Goal: Information Seeking & Learning: Learn about a topic

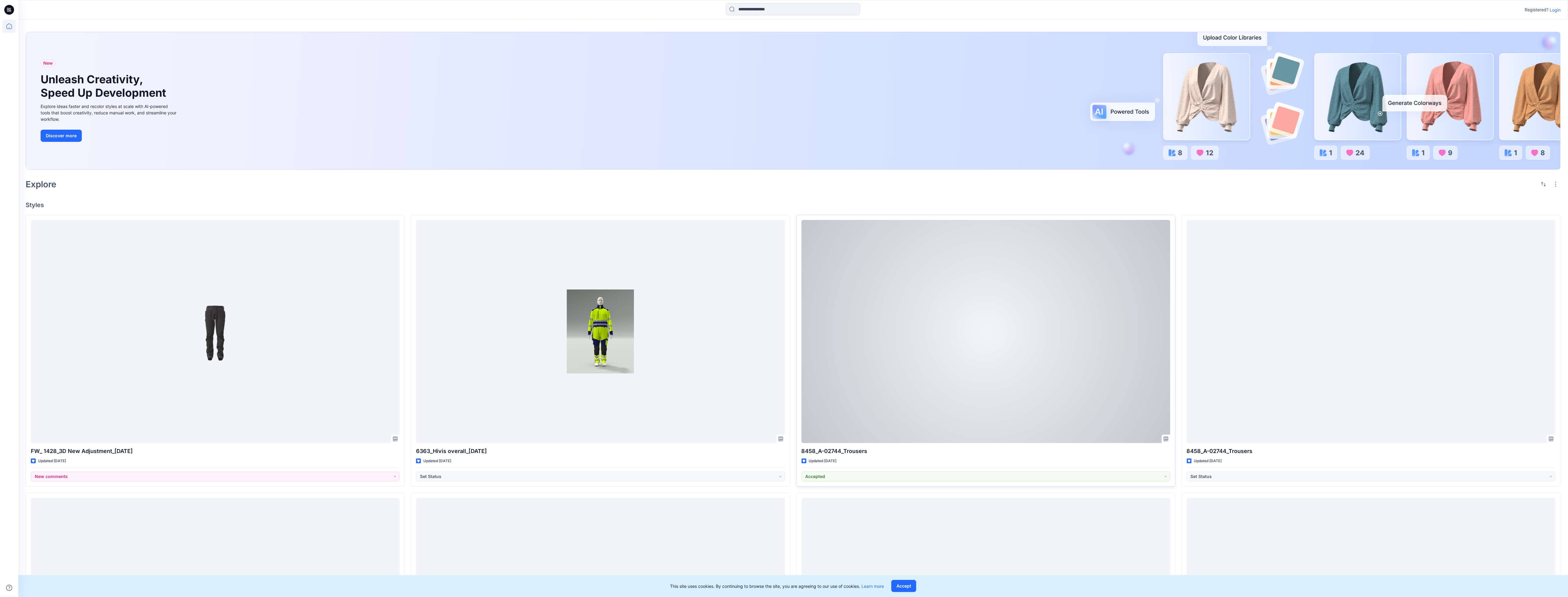
scroll to position [137, 0]
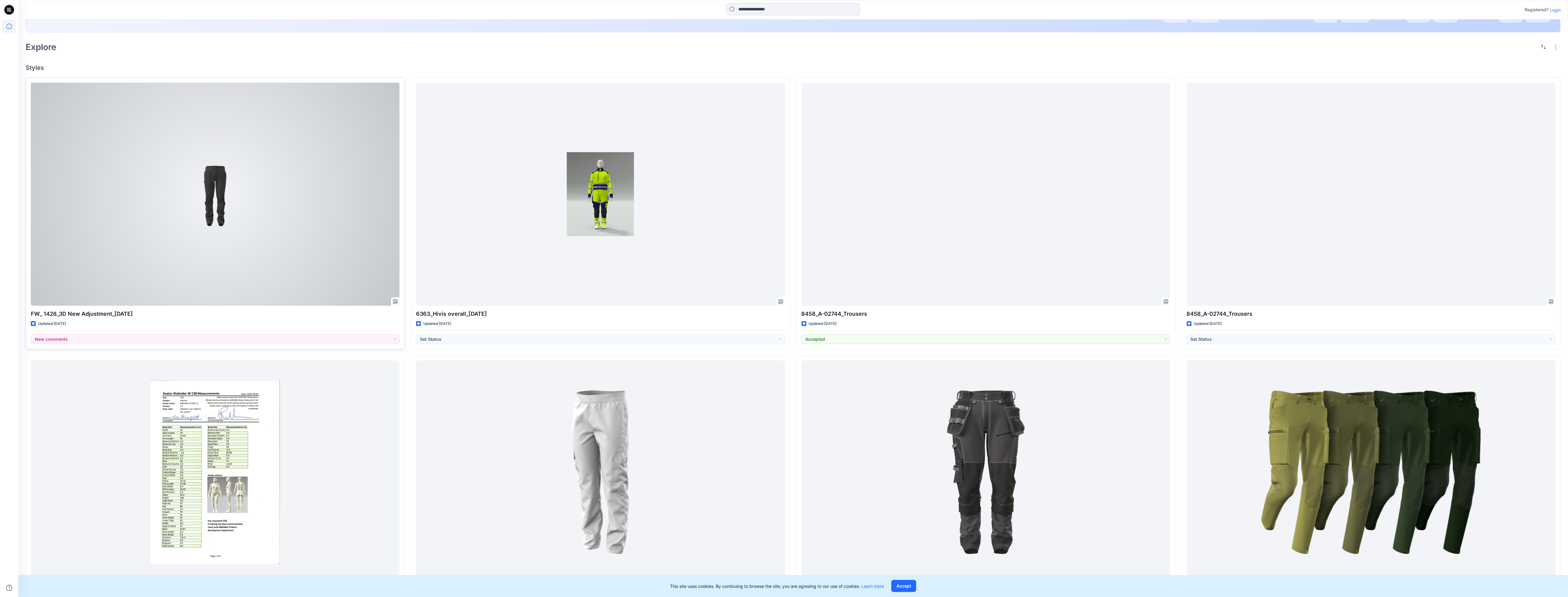
click at [263, 229] on div at bounding box center [215, 194] width 369 height 223
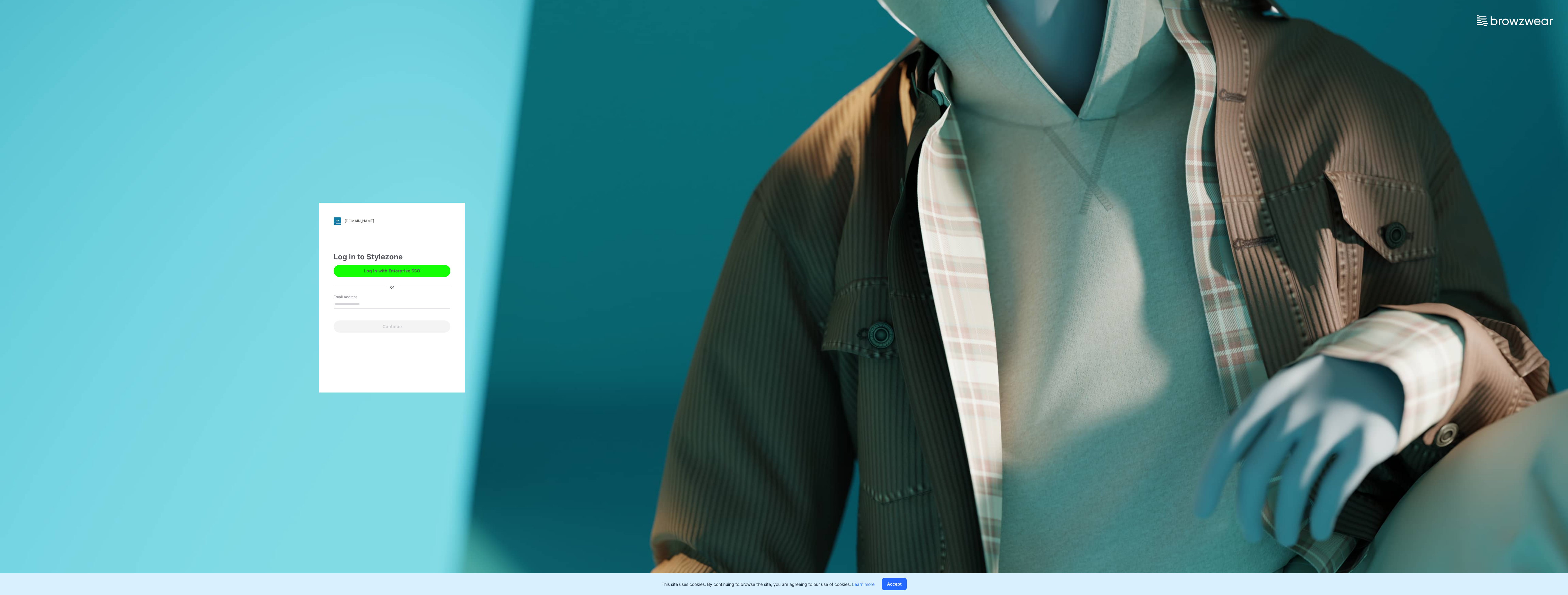
click at [410, 303] on input "Email Address" at bounding box center [392, 304] width 117 height 9
type input "**********"
click at [408, 328] on button "Continue" at bounding box center [392, 326] width 117 height 12
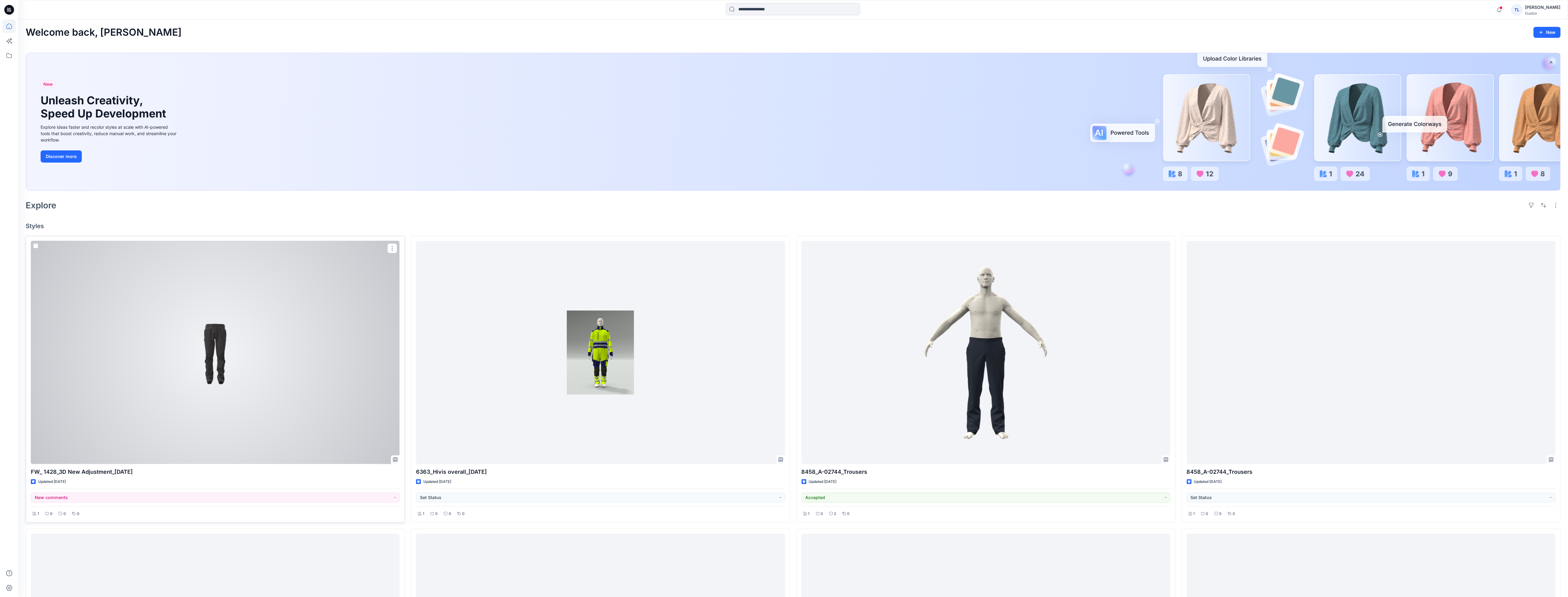
click at [310, 387] on div at bounding box center [215, 352] width 369 height 223
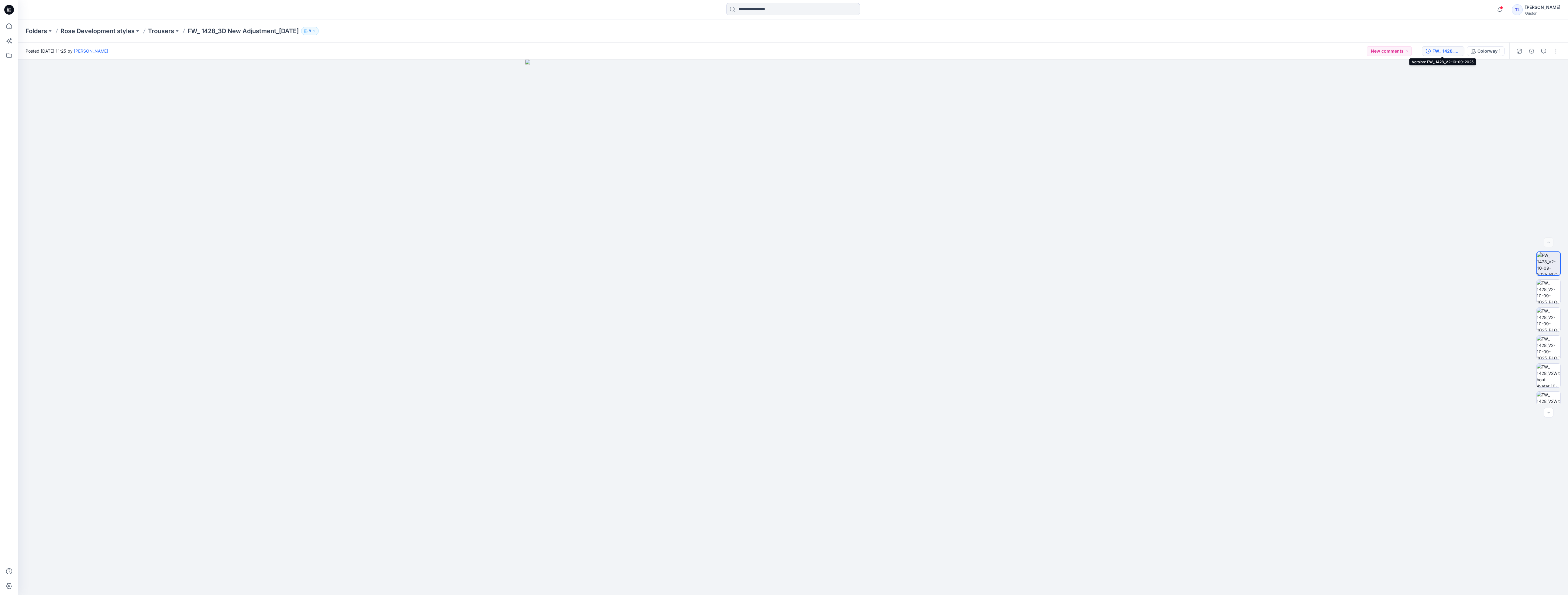
click at [1446, 55] on button "FW_ 1428_V2-10-09-2025" at bounding box center [1443, 51] width 43 height 10
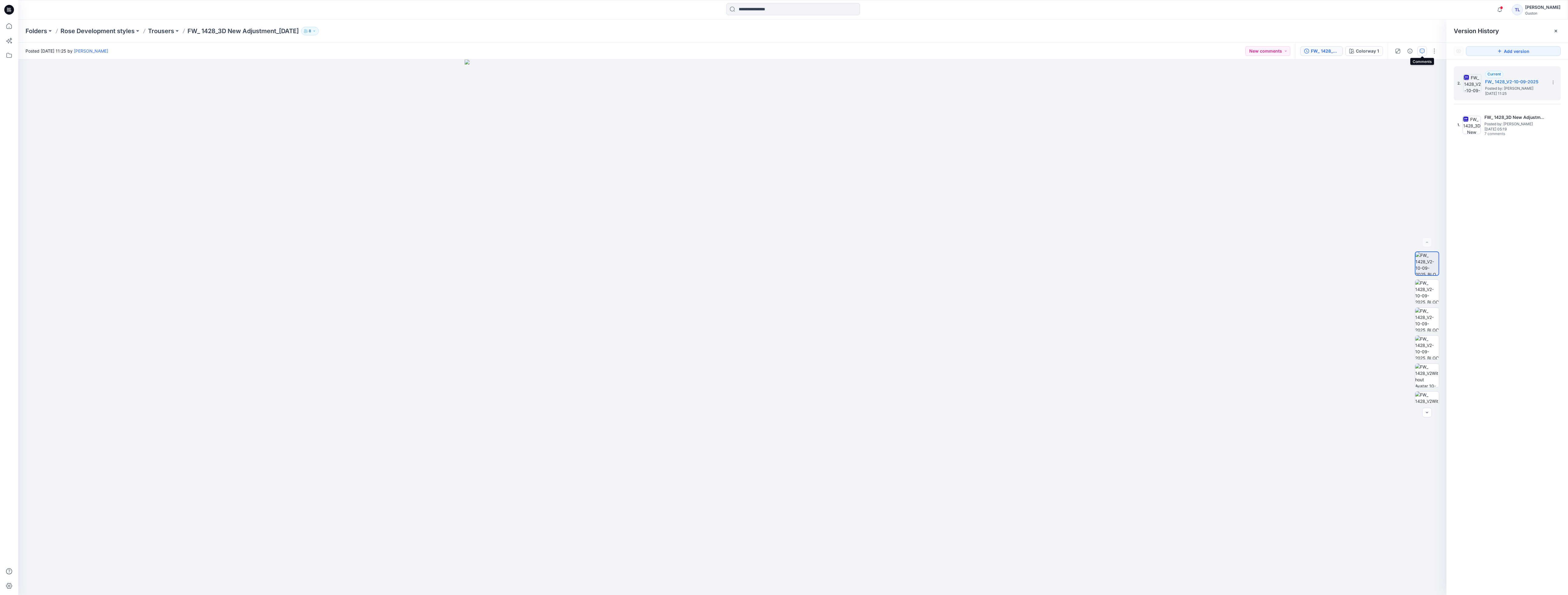
click at [1420, 49] on icon "button" at bounding box center [1422, 51] width 5 height 5
click at [1337, 54] on div "FW_ 1428_V2-10-09-2025" at bounding box center [1325, 51] width 28 height 7
click at [1527, 124] on span "Posted by: Kavindu Ramanayake" at bounding box center [1515, 124] width 61 height 6
click at [1410, 49] on icon "button" at bounding box center [1410, 51] width 5 height 5
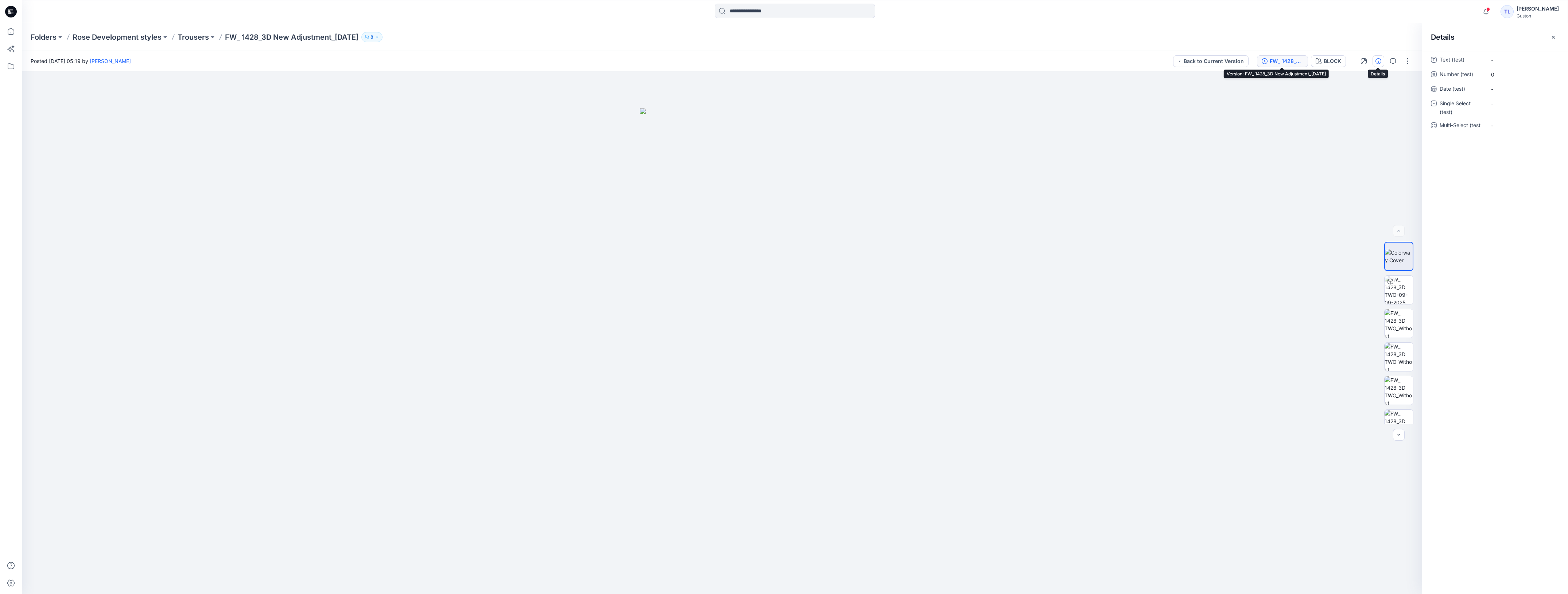
click at [1280, 62] on div "FW_ 1428_3D New Adjustment_[DATE]" at bounding box center [1286, 61] width 34 height 8
click at [1492, 147] on span "Posted by: Kavindu Ramanayake" at bounding box center [1504, 149] width 73 height 7
click at [1393, 63] on icon "button" at bounding box center [1393, 61] width 6 height 6
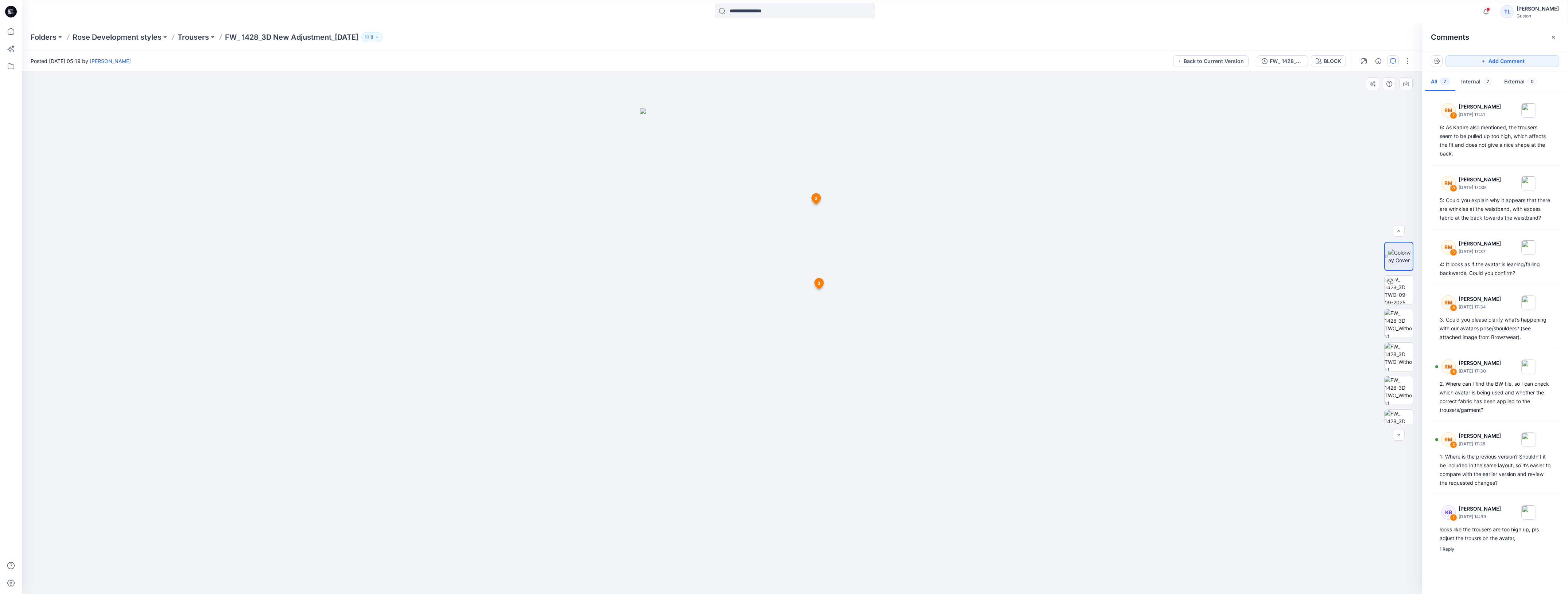
scroll to position [115, 0]
drag, startPoint x: 1460, startPoint y: 192, endPoint x: 1527, endPoint y: 239, distance: 81.8
drag, startPoint x: 1527, startPoint y: 239, endPoint x: 1428, endPoint y: 163, distance: 124.8
click at [1428, 163] on div "RM 7 Rose-Marie Nasstrom September 10, 2025 17:41 6: As Kadire also mentioned, …" at bounding box center [1495, 340] width 146 height 495
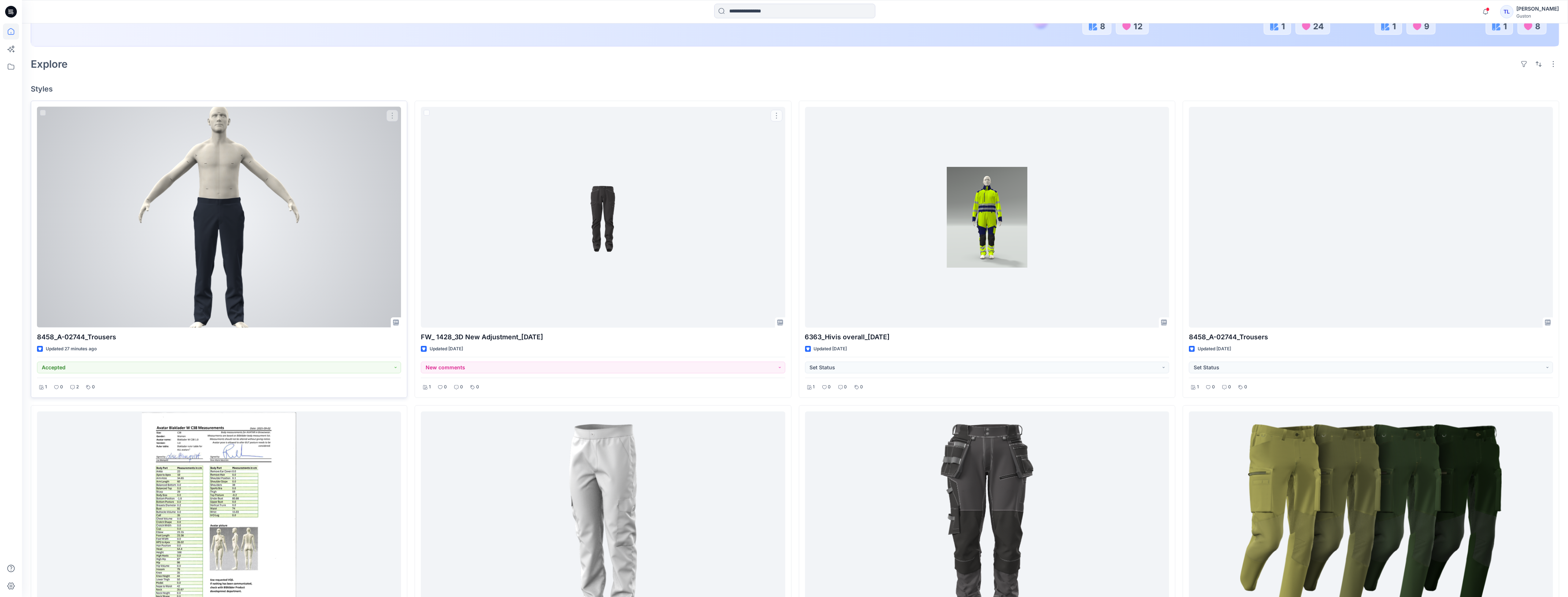
scroll to position [183, 0]
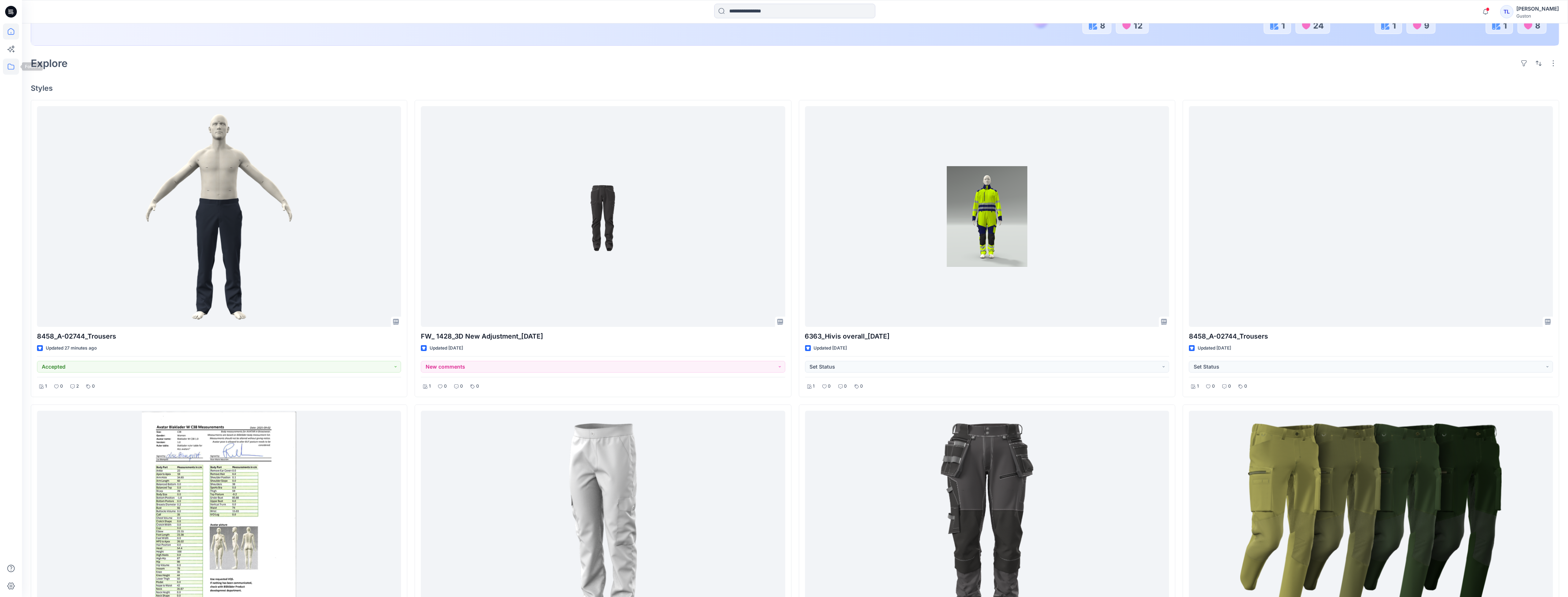
click at [6, 67] on icon at bounding box center [11, 67] width 16 height 16
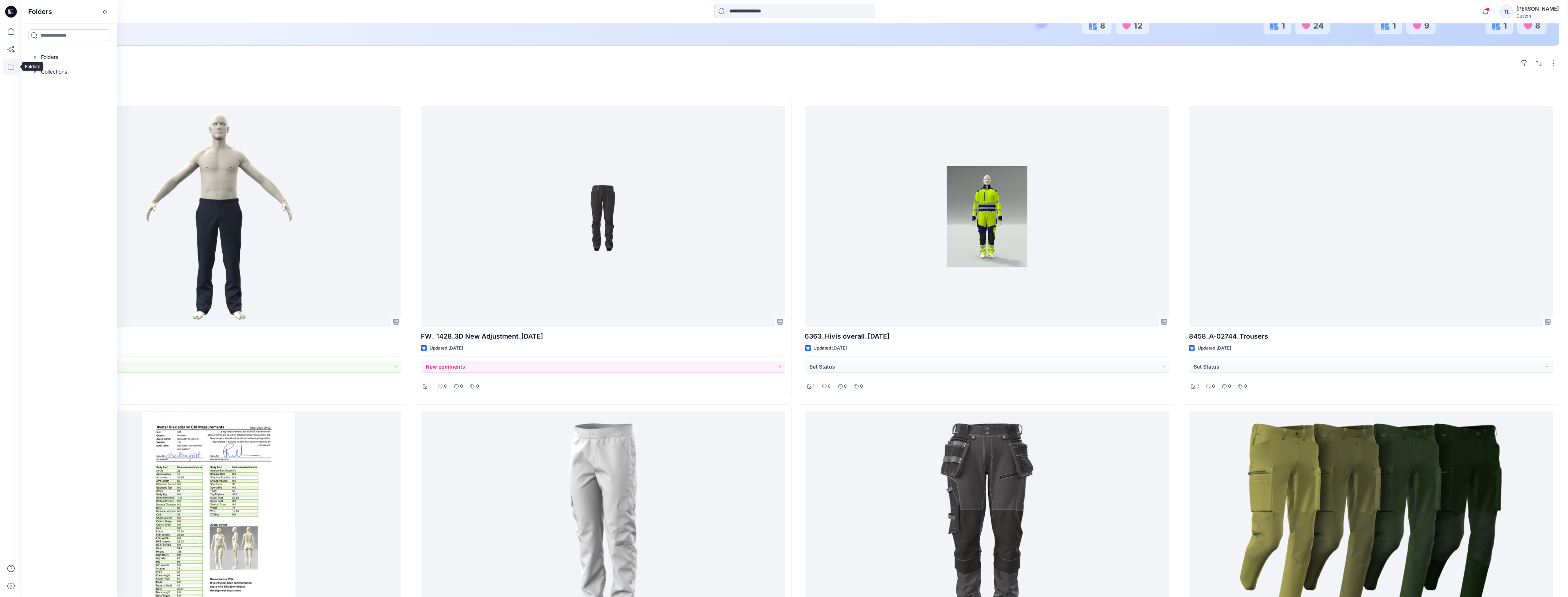
click at [11, 65] on icon at bounding box center [11, 67] width 16 height 16
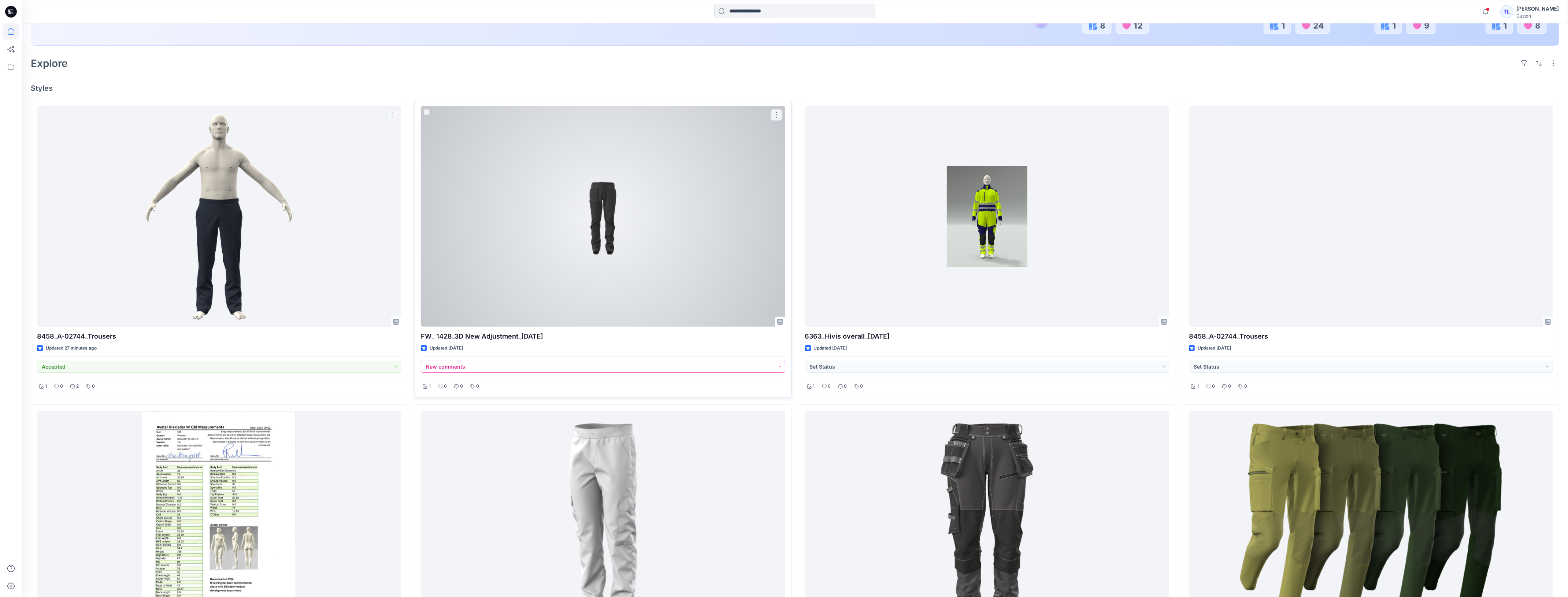
scroll to position [0, 0]
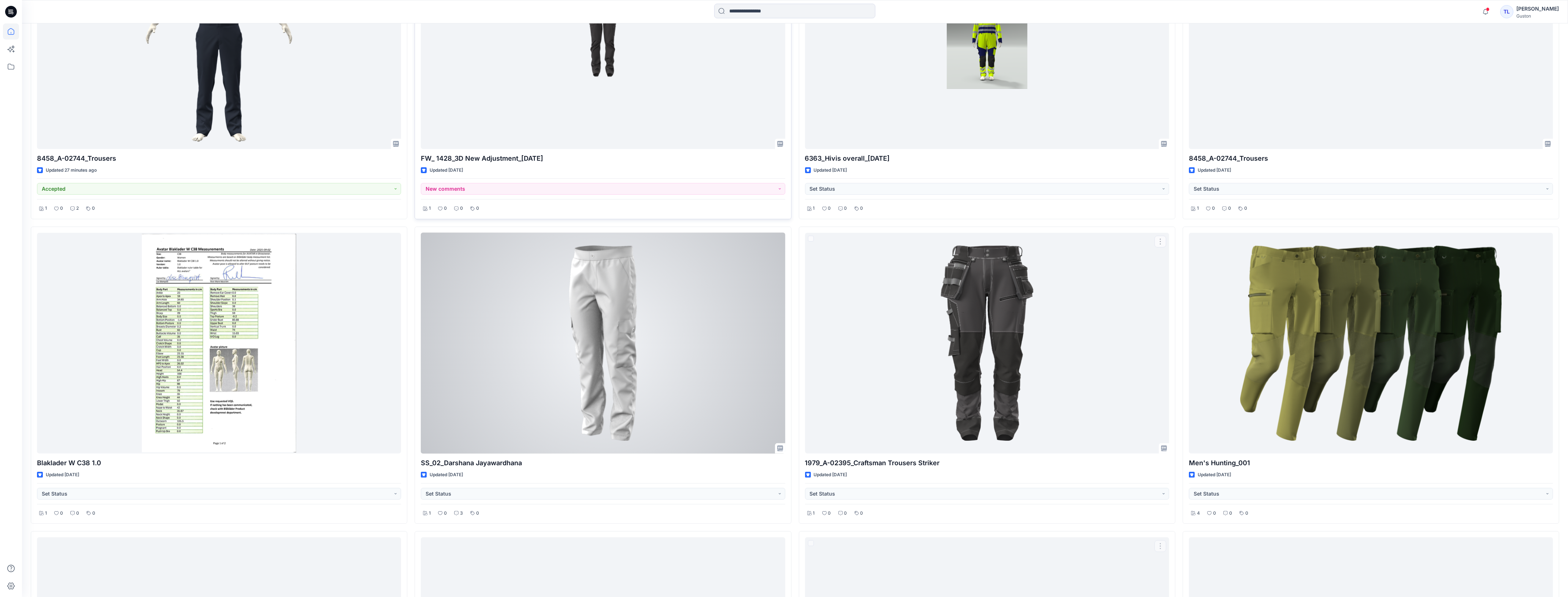
scroll to position [183, 0]
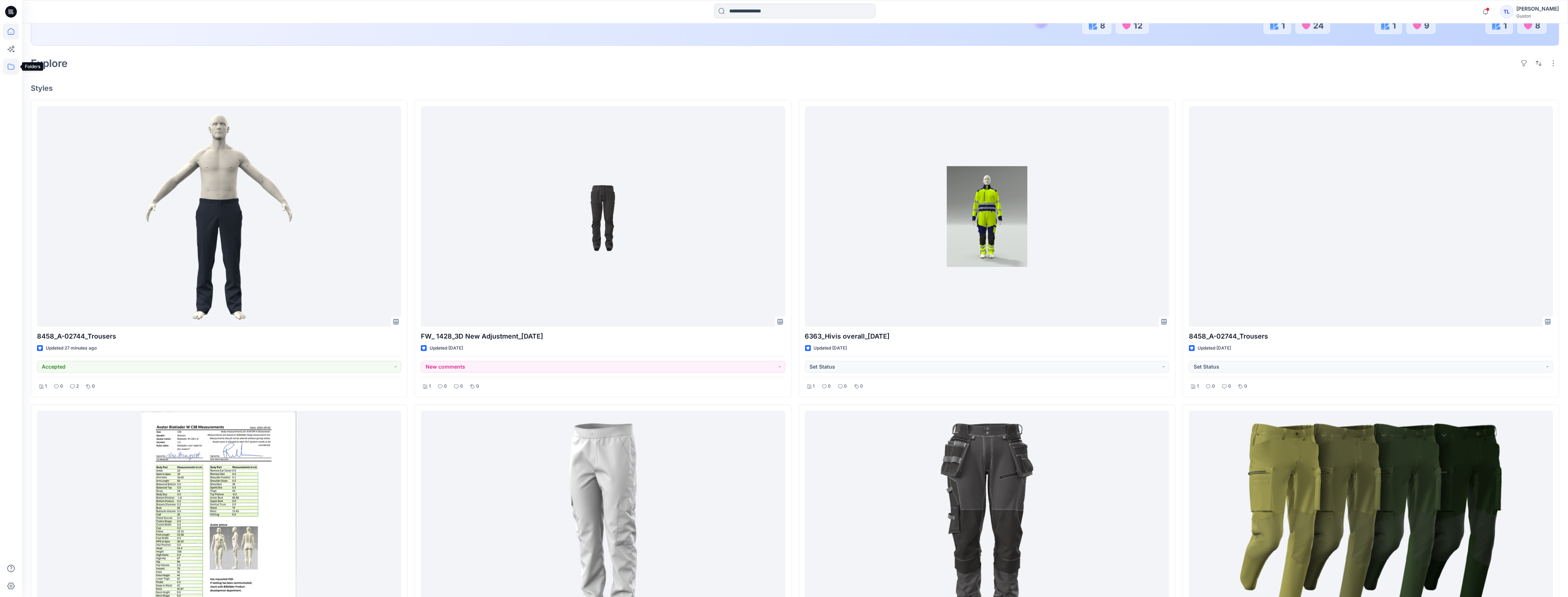
click at [11, 71] on icon at bounding box center [11, 67] width 16 height 16
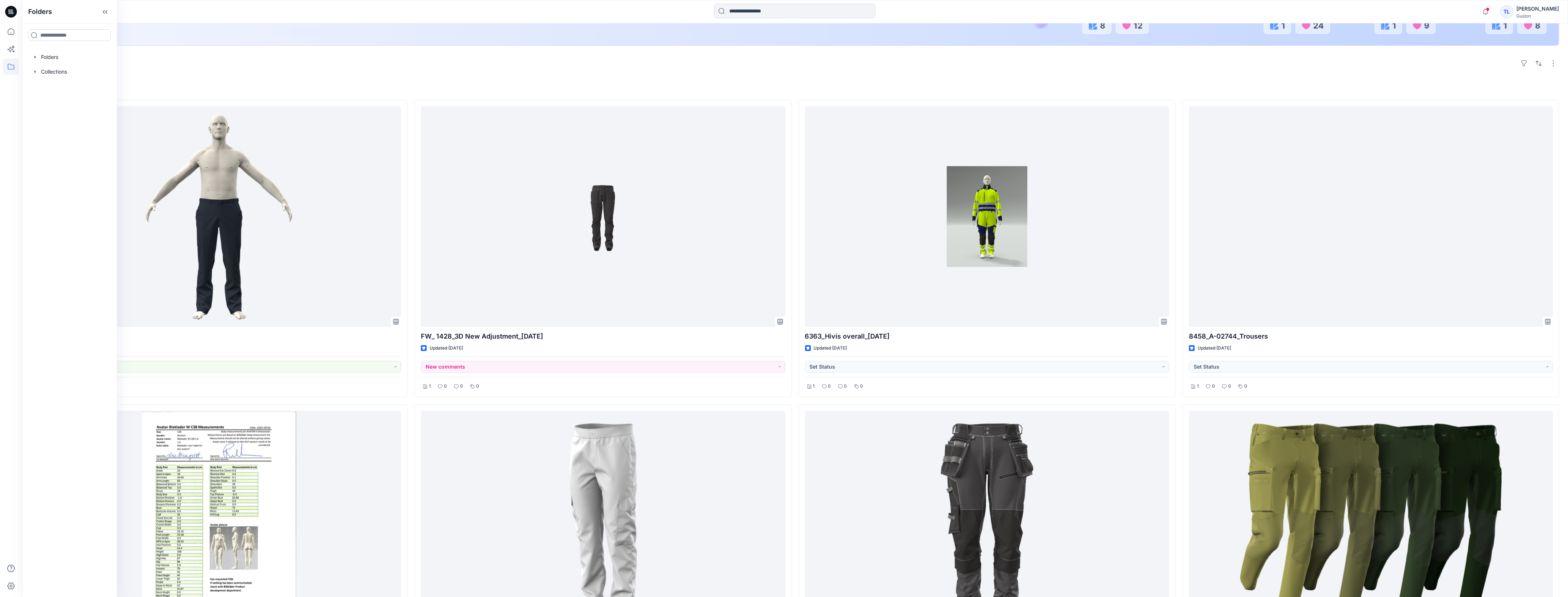
click at [1, 67] on div at bounding box center [11, 298] width 22 height 597
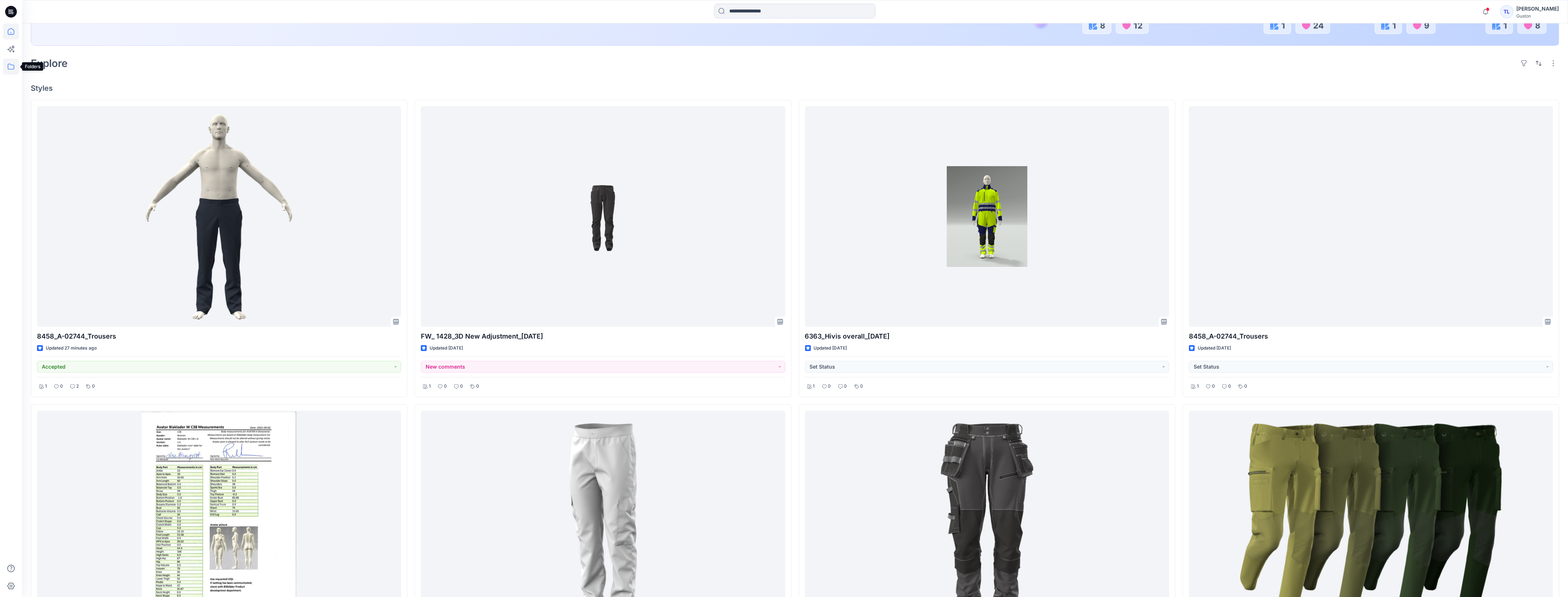
click at [7, 70] on icon at bounding box center [11, 67] width 16 height 16
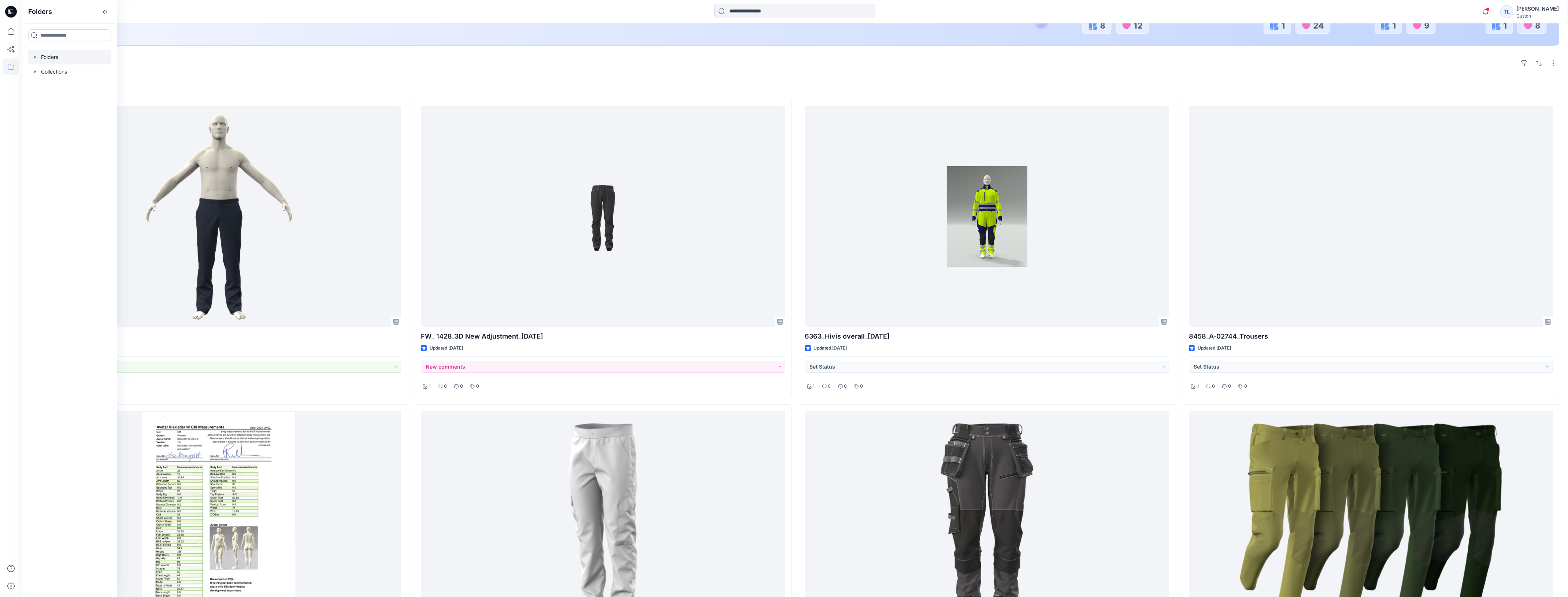
click at [44, 59] on div at bounding box center [70, 57] width 84 height 15
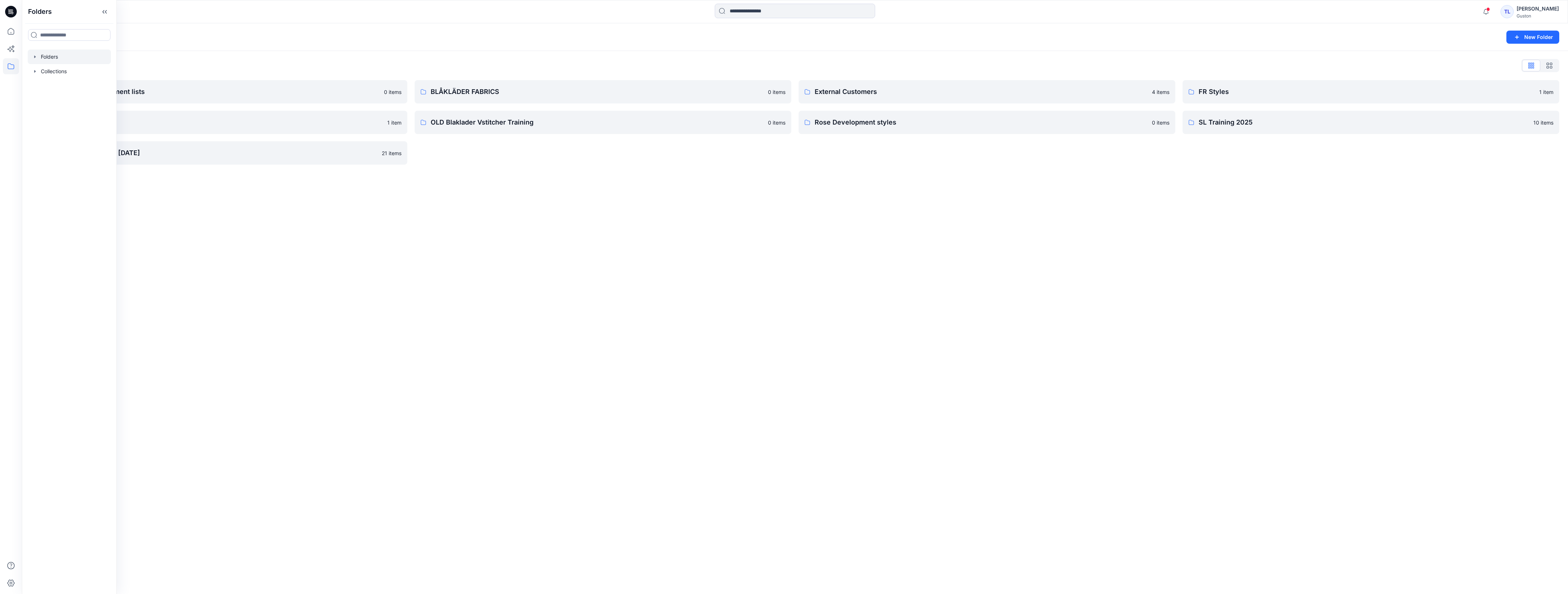
click at [320, 317] on div "Folders New Folder Folders List Avatars and measurement lists 0 items OLD Blakl…" at bounding box center [795, 309] width 1546 height 571
